Goal: Task Accomplishment & Management: Complete application form

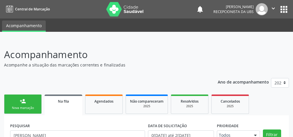
scroll to position [82, 0]
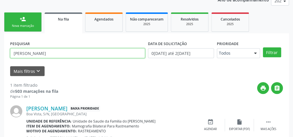
drag, startPoint x: 68, startPoint y: 53, endPoint x: 11, endPoint y: 51, distance: 57.1
click at [11, 51] on input "[PERSON_NAME]" at bounding box center [77, 53] width 135 height 10
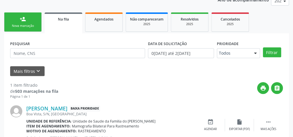
click at [28, 18] on link "person_add Nova marcação" at bounding box center [23, 21] width 38 height 19
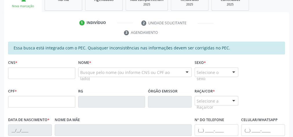
scroll to position [105, 0]
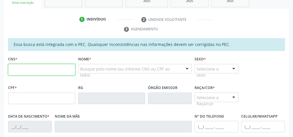
click at [44, 71] on input "text" at bounding box center [41, 70] width 67 height 12
type input "898 0004 8479 7257"
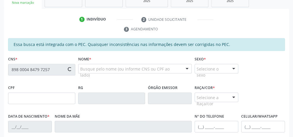
type input "[DATE]"
type input "[PERSON_NAME]"
type input "[PHONE_NUMBER]"
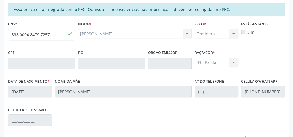
scroll to position [210, 0]
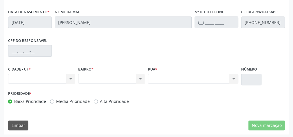
click at [69, 78] on div "Nenhum resultado encontrado para: " " Não há nenhuma opção para ser exibida." at bounding box center [41, 79] width 67 height 10
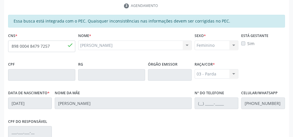
scroll to position [117, 0]
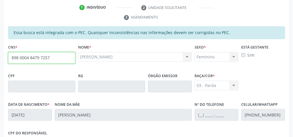
click at [36, 58] on input "898 0004 8479 7257" at bounding box center [41, 58] width 67 height 12
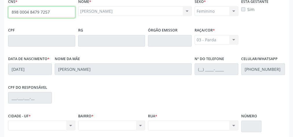
scroll to position [210, 0]
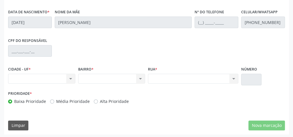
click at [211, 78] on div "Nenhum resultado encontrado para: " " Não há nenhuma opção para ser exibida." at bounding box center [193, 79] width 90 height 10
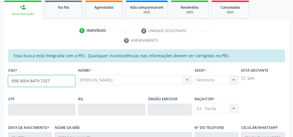
click at [38, 78] on input "898 0004 8479 7257" at bounding box center [41, 81] width 67 height 12
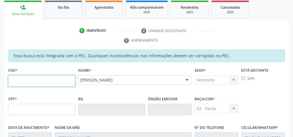
paste input "898 0004 8479 7257"
type input "898 0004 8479 7257"
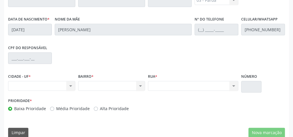
scroll to position [210, 0]
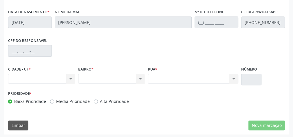
click at [70, 78] on div "Nenhum resultado encontrado para: " " Não há nenhuma opção para ser exibida." at bounding box center [41, 79] width 67 height 10
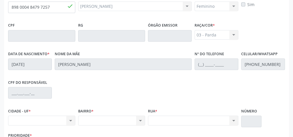
scroll to position [117, 0]
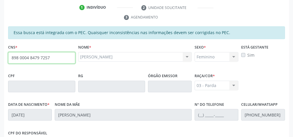
click at [45, 59] on input "898 0004 8479 7257" at bounding box center [41, 58] width 67 height 12
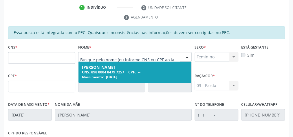
drag, startPoint x: 132, startPoint y: 55, endPoint x: 75, endPoint y: 57, distance: 57.3
drag, startPoint x: 137, startPoint y: 55, endPoint x: 80, endPoint y: 58, distance: 57.1
click at [107, 72] on div "CNS: 898 0004 8479 7257 CPF: --" at bounding box center [135, 72] width 106 height 5
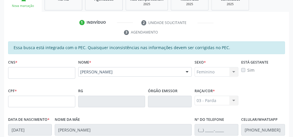
scroll to position [94, 0]
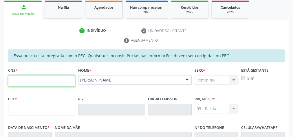
click at [57, 79] on input "text" at bounding box center [41, 81] width 67 height 12
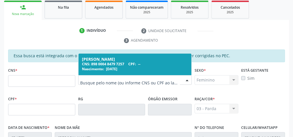
click at [142, 82] on div at bounding box center [135, 80] width 114 height 10
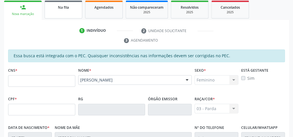
click at [68, 10] on link "Na fila" at bounding box center [64, 10] width 38 height 18
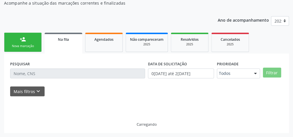
scroll to position [61, 0]
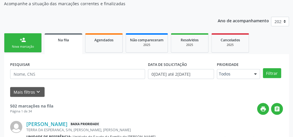
click at [26, 44] on link "person_add Nova marcação" at bounding box center [23, 42] width 38 height 19
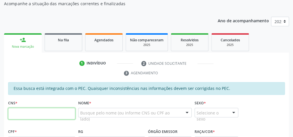
paste input "898 0004 8479 7257"
type input "898 0004 8479 7257"
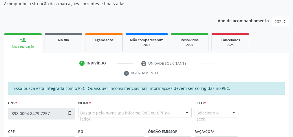
type input "[DATE]"
type input "[PERSON_NAME]"
type input "[PHONE_NUMBER]"
type input "S/N"
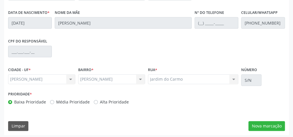
scroll to position [210, 0]
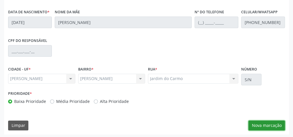
click at [271, 127] on button "Nova marcação" at bounding box center [266, 126] width 36 height 10
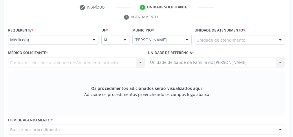
scroll to position [117, 0]
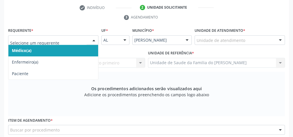
click at [92, 40] on div at bounding box center [93, 41] width 9 height 10
click at [74, 51] on span "Médico(a)" at bounding box center [53, 51] width 90 height 12
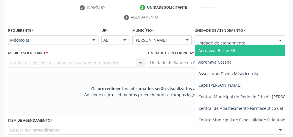
type input "j"
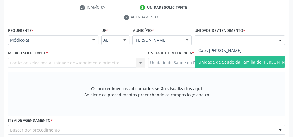
click at [237, 62] on span "Unidade de Saude da Familia do [PERSON_NAME]" at bounding box center [246, 62] width 97 height 6
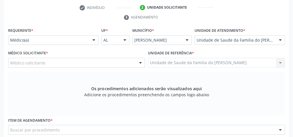
click at [138, 63] on div at bounding box center [140, 63] width 9 height 10
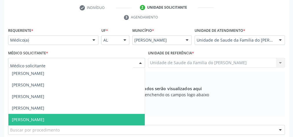
click at [100, 114] on span "[PERSON_NAME]" at bounding box center [76, 120] width 136 height 12
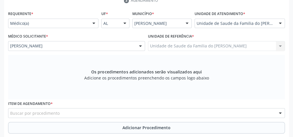
scroll to position [140, 0]
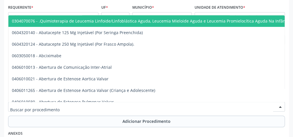
click at [99, 105] on div at bounding box center [146, 107] width 277 height 10
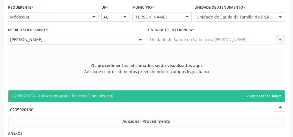
click at [102, 93] on span "0205020160 - Ultrassonografia Pelvica (Ginecologica)" at bounding box center [62, 96] width 101 height 6
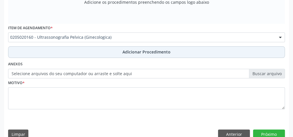
click at [121, 52] on button "Adicionar Procedimento" at bounding box center [146, 52] width 277 height 12
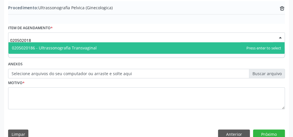
type input "0205020186"
click at [73, 45] on span "0205020186 - Ultrassonografia Transvaginal" at bounding box center [54, 48] width 85 height 6
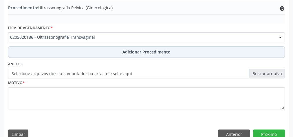
click at [73, 48] on button "Adicionar Procedimento" at bounding box center [146, 52] width 277 height 12
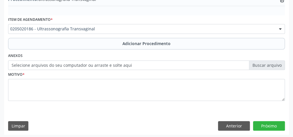
scroll to position [212, 0]
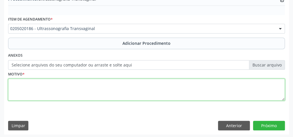
click at [65, 90] on textarea at bounding box center [146, 90] width 277 height 22
click at [62, 89] on textarea at bounding box center [146, 90] width 277 height 22
drag, startPoint x: 34, startPoint y: 84, endPoint x: 0, endPoint y: 79, distance: 33.9
click at [24, 84] on textarea "DOR PELVICA" at bounding box center [146, 90] width 277 height 22
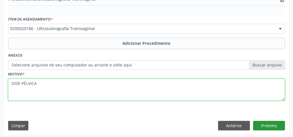
type textarea "DOR PÉLVICA"
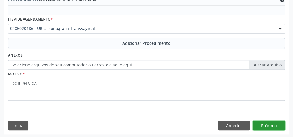
click at [277, 124] on button "Próximo" at bounding box center [269, 126] width 32 height 10
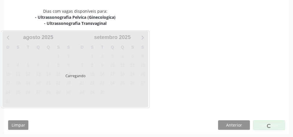
scroll to position [160, 0]
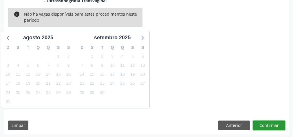
click at [277, 124] on button "Confirmar" at bounding box center [269, 126] width 32 height 10
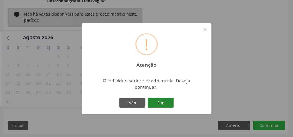
click at [165, 100] on button "Sim" at bounding box center [161, 103] width 26 height 10
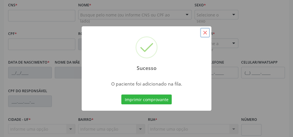
click at [202, 34] on button "×" at bounding box center [205, 33] width 10 height 10
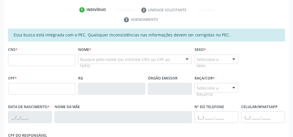
scroll to position [113, 0]
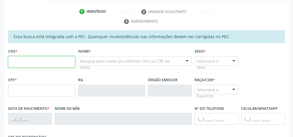
click at [64, 60] on input "text" at bounding box center [41, 62] width 67 height 12
type input "706 4011 2183 1087"
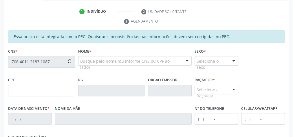
type input "088.947.314-56"
type input "0[DATE]"
type input "[PERSON_NAME]"
type input "[PHONE_NUMBER]"
type input "446"
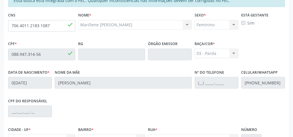
scroll to position [210, 0]
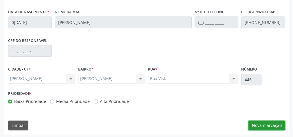
click at [262, 127] on button "Nova marcação" at bounding box center [266, 126] width 36 height 10
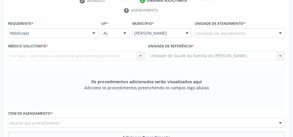
scroll to position [117, 0]
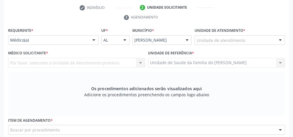
click at [91, 38] on div at bounding box center [93, 41] width 9 height 10
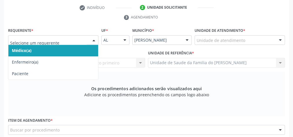
click at [86, 51] on span "Médico(a)" at bounding box center [53, 51] width 90 height 12
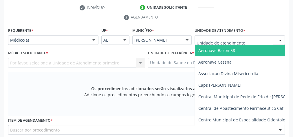
type input "J"
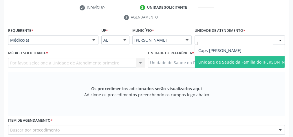
click at [221, 61] on span "Unidade de Saude da Familia do [PERSON_NAME]" at bounding box center [246, 62] width 97 height 6
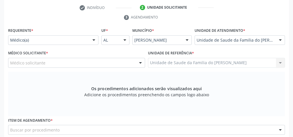
click at [138, 64] on div at bounding box center [140, 63] width 9 height 10
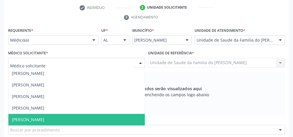
click at [103, 120] on span "[PERSON_NAME]" at bounding box center [76, 120] width 136 height 12
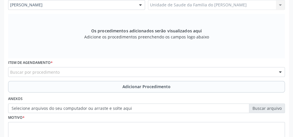
scroll to position [187, 0]
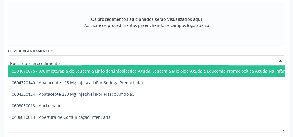
click at [75, 60] on div at bounding box center [146, 61] width 277 height 10
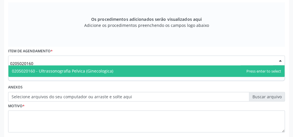
click at [71, 71] on span "0205020160 - Ultrassonografia Pelvica (Ginecologica)" at bounding box center [62, 71] width 101 height 6
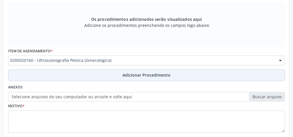
click at [72, 75] on button "Adicionar Procedimento" at bounding box center [146, 75] width 277 height 12
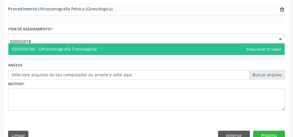
type input "0205020186"
click at [73, 47] on span "0205020186 - Ultrassonografia Transvaginal" at bounding box center [54, 49] width 85 height 6
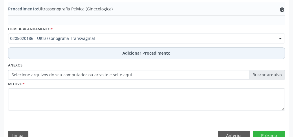
click at [76, 53] on button "Adicionar Procedimento" at bounding box center [146, 53] width 277 height 12
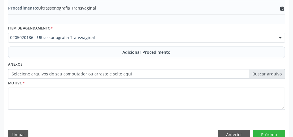
scroll to position [212, 0]
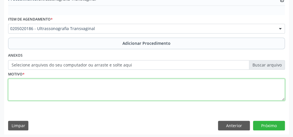
click at [170, 89] on textarea at bounding box center [146, 90] width 277 height 22
type textarea "DOR PELVICA"
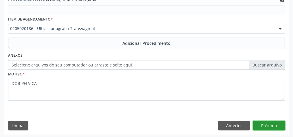
click at [270, 122] on button "Próximo" at bounding box center [269, 126] width 32 height 10
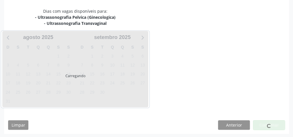
scroll to position [160, 0]
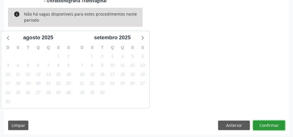
click at [270, 123] on button "Confirmar" at bounding box center [269, 126] width 32 height 10
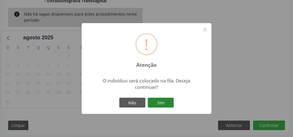
click at [171, 104] on button "Sim" at bounding box center [161, 103] width 26 height 10
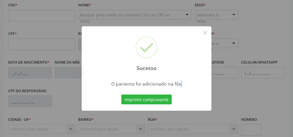
drag, startPoint x: 183, startPoint y: 98, endPoint x: 150, endPoint y: 57, distance: 52.7
click at [151, 58] on div "Sucesso × O paciente foi adicionado na fila. Imprimir comprovante Cancel" at bounding box center [147, 68] width 130 height 85
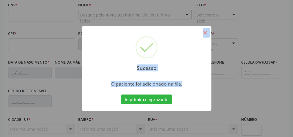
click at [206, 33] on button "×" at bounding box center [205, 33] width 10 height 10
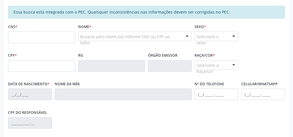
scroll to position [113, 0]
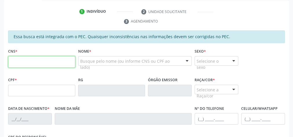
click at [44, 62] on input "text" at bounding box center [41, 62] width 67 height 12
type input "700 5089 8487 2660"
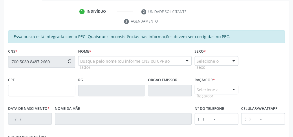
type input "148.788.654-31"
type input "[DATE]"
type input "[PERSON_NAME]"
type input "[PHONE_NUMBER]"
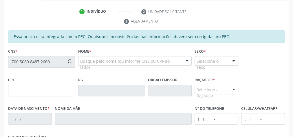
type input "S/N"
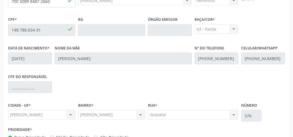
scroll to position [210, 0]
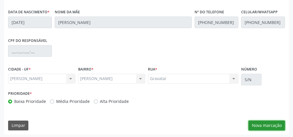
click at [276, 126] on button "Nova marcação" at bounding box center [266, 126] width 36 height 10
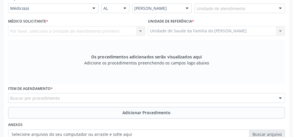
scroll to position [140, 0]
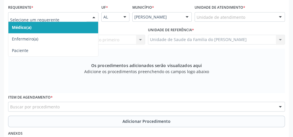
click at [91, 15] on div at bounding box center [93, 17] width 9 height 10
click at [85, 27] on span "Médico(a)" at bounding box center [53, 28] width 90 height 12
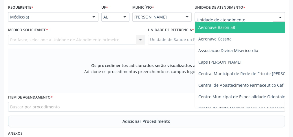
click at [248, 17] on div at bounding box center [240, 17] width 90 height 10
type input "J"
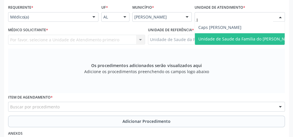
click at [241, 36] on span "Unidade de Saude da Familia do [PERSON_NAME]" at bounding box center [246, 39] width 97 height 6
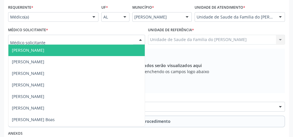
click at [140, 38] on div at bounding box center [140, 40] width 9 height 10
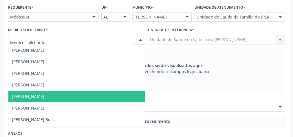
click at [80, 94] on span "[PERSON_NAME]" at bounding box center [76, 97] width 136 height 12
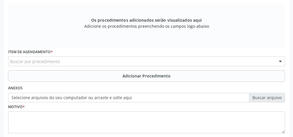
scroll to position [187, 0]
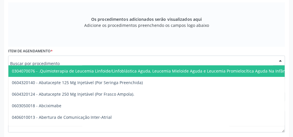
click at [82, 59] on div at bounding box center [146, 61] width 277 height 10
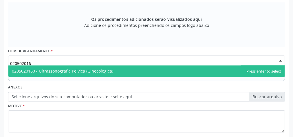
type input "0205020160"
click at [94, 69] on span "0205020160 - Ultrassonografia Pelvica (Ginecologica)" at bounding box center [62, 71] width 101 height 6
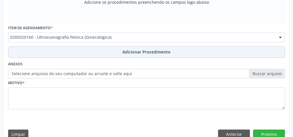
click at [98, 49] on button "Adicionar Procedimento" at bounding box center [146, 52] width 277 height 12
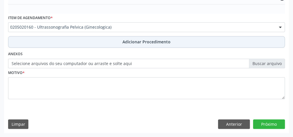
scroll to position [188, 0]
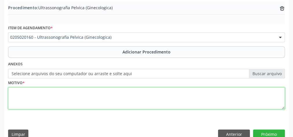
click at [73, 98] on textarea at bounding box center [146, 98] width 277 height 22
click at [93, 98] on textarea "DOR PELVICA" at bounding box center [146, 98] width 277 height 22
click at [32, 92] on textarea "DOR PELVICA" at bounding box center [146, 98] width 277 height 22
type textarea "DOR PÉLVICA"
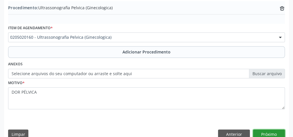
click at [266, 132] on button "Próximo" at bounding box center [269, 135] width 32 height 10
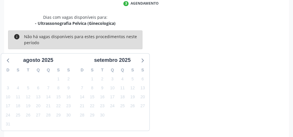
scroll to position [153, 0]
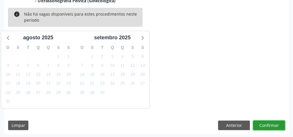
click at [266, 122] on button "Confirmar" at bounding box center [269, 126] width 32 height 10
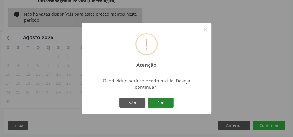
click at [163, 101] on button "Sim" at bounding box center [161, 103] width 26 height 10
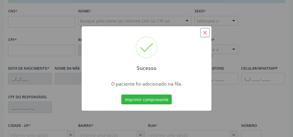
click at [202, 34] on button "×" at bounding box center [205, 33] width 10 height 10
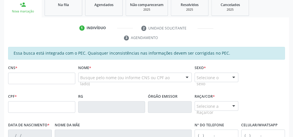
scroll to position [84, 0]
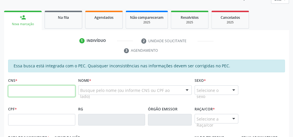
click at [57, 87] on input "text" at bounding box center [41, 91] width 67 height 12
type input "705 0052 3212 8553"
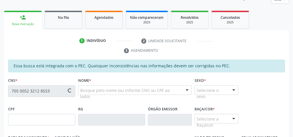
type input "037.959.494-32"
type input "[DATE]"
type input "[PERSON_NAME]"
type input "[PHONE_NUMBER]"
type input "18"
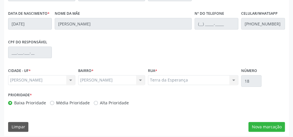
scroll to position [210, 0]
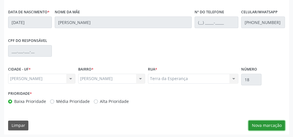
click at [264, 124] on button "Nova marcação" at bounding box center [266, 126] width 36 height 10
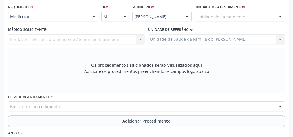
scroll to position [117, 0]
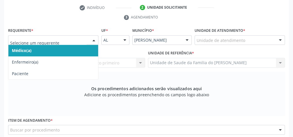
click at [89, 40] on div at bounding box center [53, 40] width 90 height 10
click at [71, 49] on span "Médico(a)" at bounding box center [53, 51] width 90 height 12
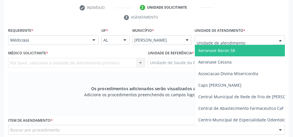
type input "J"
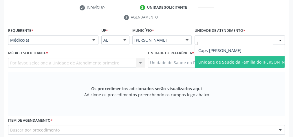
click at [221, 63] on span "Unidade de Saude da Familia do [PERSON_NAME]" at bounding box center [246, 62] width 97 height 6
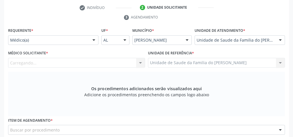
scroll to position [164, 0]
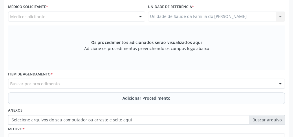
click at [136, 16] on div at bounding box center [140, 17] width 9 height 10
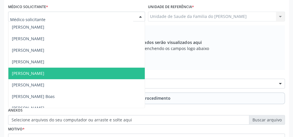
click at [44, 71] on span "[PERSON_NAME]" at bounding box center [28, 74] width 32 height 6
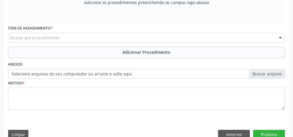
scroll to position [210, 0]
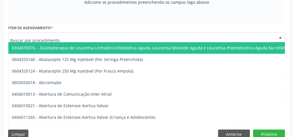
click at [80, 36] on div at bounding box center [146, 37] width 277 height 10
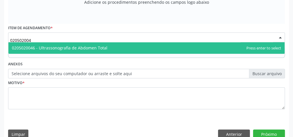
type input "0205020046"
click at [81, 47] on span "0205020046 - Ultrassonografia de Abdomen Total" at bounding box center [60, 48] width 96 height 6
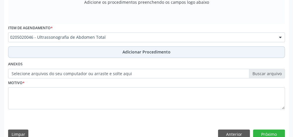
click at [81, 48] on button "Adicionar Procedimento" at bounding box center [146, 52] width 277 height 12
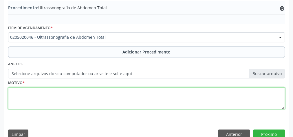
click at [87, 91] on textarea at bounding box center [146, 98] width 277 height 22
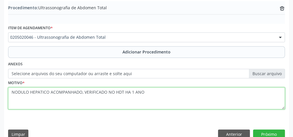
click at [127, 89] on textarea "NODULO HEPATICO ACOMPANHADO, VERIFICADO NO HDT HA 1 ANO" at bounding box center [146, 98] width 277 height 22
click at [39, 93] on textarea "NODULO HEPATICO ACOMPANHADO, VERIFICADO NO HDT HÁ 1 ANO" at bounding box center [146, 98] width 277 height 22
type textarea "NODULO HEPÁTICO ACOMPANHADO, VERIFICADO NO HDT HÁ 1 ANO"
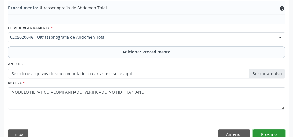
click at [275, 133] on button "Próximo" at bounding box center [269, 135] width 32 height 10
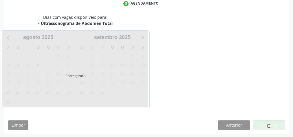
scroll to position [153, 0]
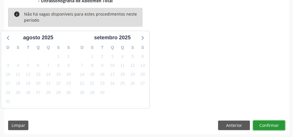
click at [264, 127] on button "Confirmar" at bounding box center [269, 126] width 32 height 10
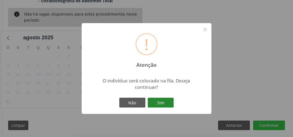
click at [168, 106] on button "Sim" at bounding box center [161, 103] width 26 height 10
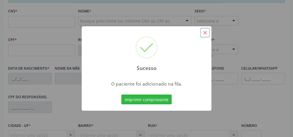
click at [204, 34] on button "×" at bounding box center [205, 33] width 10 height 10
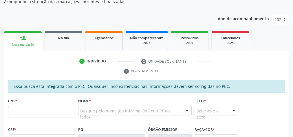
scroll to position [61, 0]
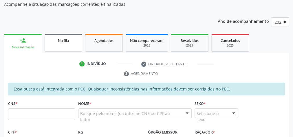
click at [66, 41] on span "Na fila" at bounding box center [63, 40] width 11 height 5
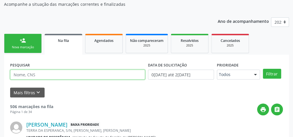
click at [60, 76] on input "text" at bounding box center [77, 75] width 135 height 10
type input "EVELLYS"
click at [263, 69] on button "Filtrar" at bounding box center [272, 74] width 18 height 10
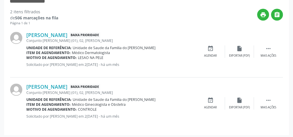
scroll to position [157, 0]
